Goal: Task Accomplishment & Management: Complete application form

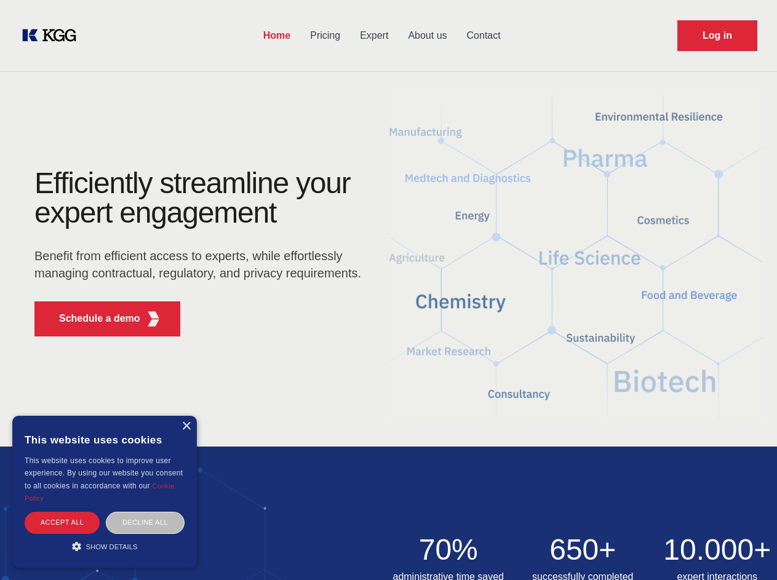
click at [388, 290] on div "Efficiently streamline your expert engagement Benefit from efficient access to …" at bounding box center [202, 258] width 374 height 178
click at [92, 319] on p "Schedule a demo" at bounding box center [99, 318] width 81 height 15
click at [186, 426] on div "× This website uses cookies This website uses cookies to improve user experienc…" at bounding box center [104, 492] width 185 height 152
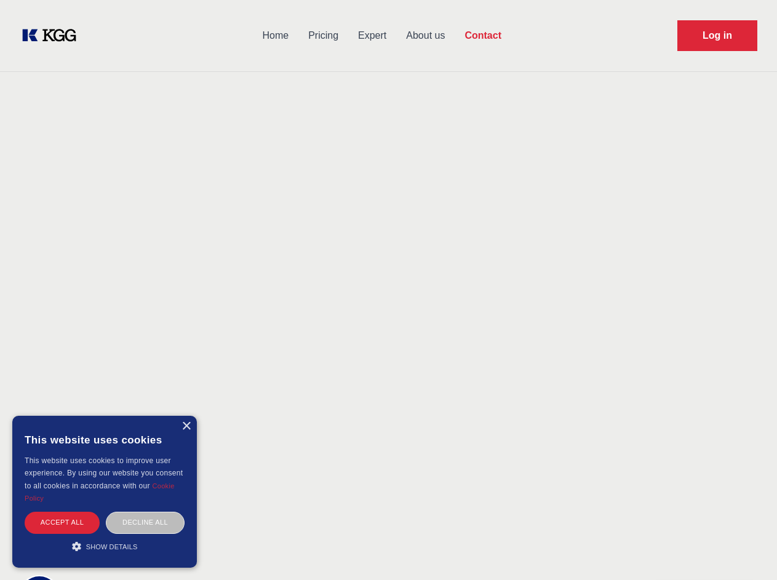
click at [62, 522] on div "Accept all" at bounding box center [62, 523] width 75 height 22
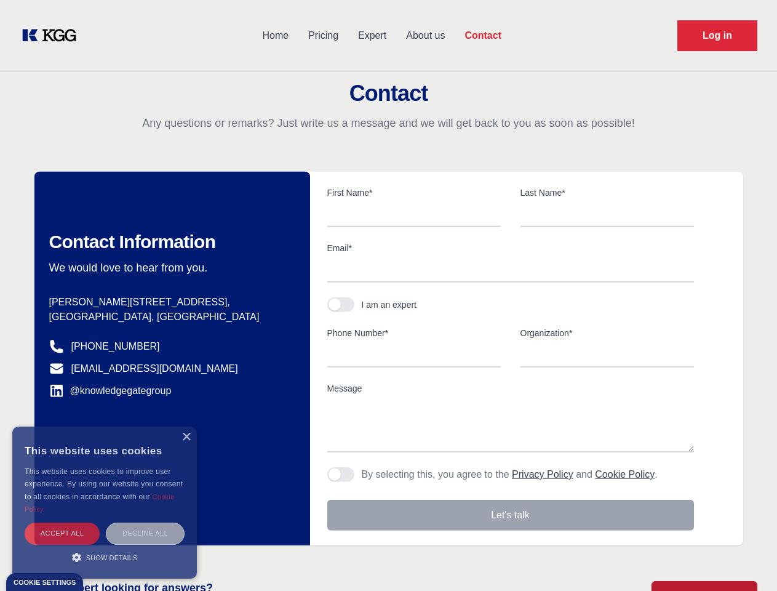
click at [145, 522] on div "Decline all" at bounding box center [145, 533] width 79 height 22
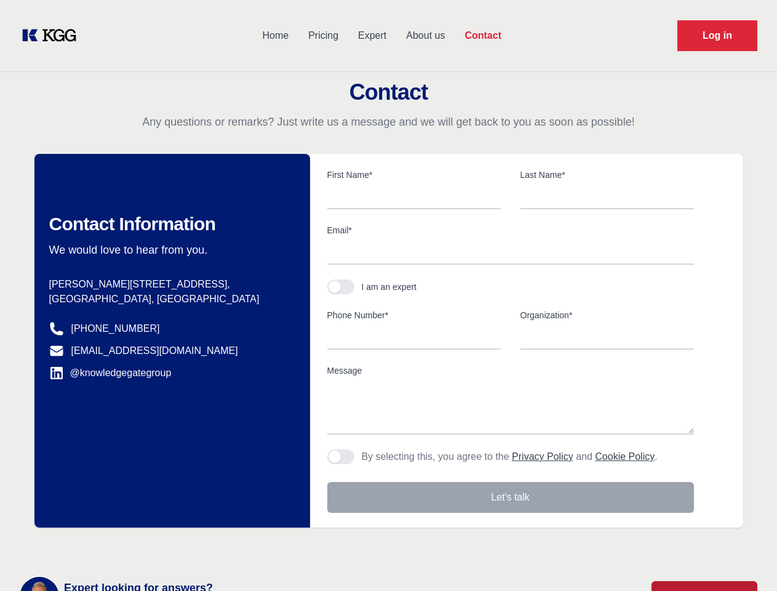
click at [105, 546] on main "Contact Any questions or remarks? Just write us a message and we will get back …" at bounding box center [388, 320] width 777 height 640
